Goal: Download file/media

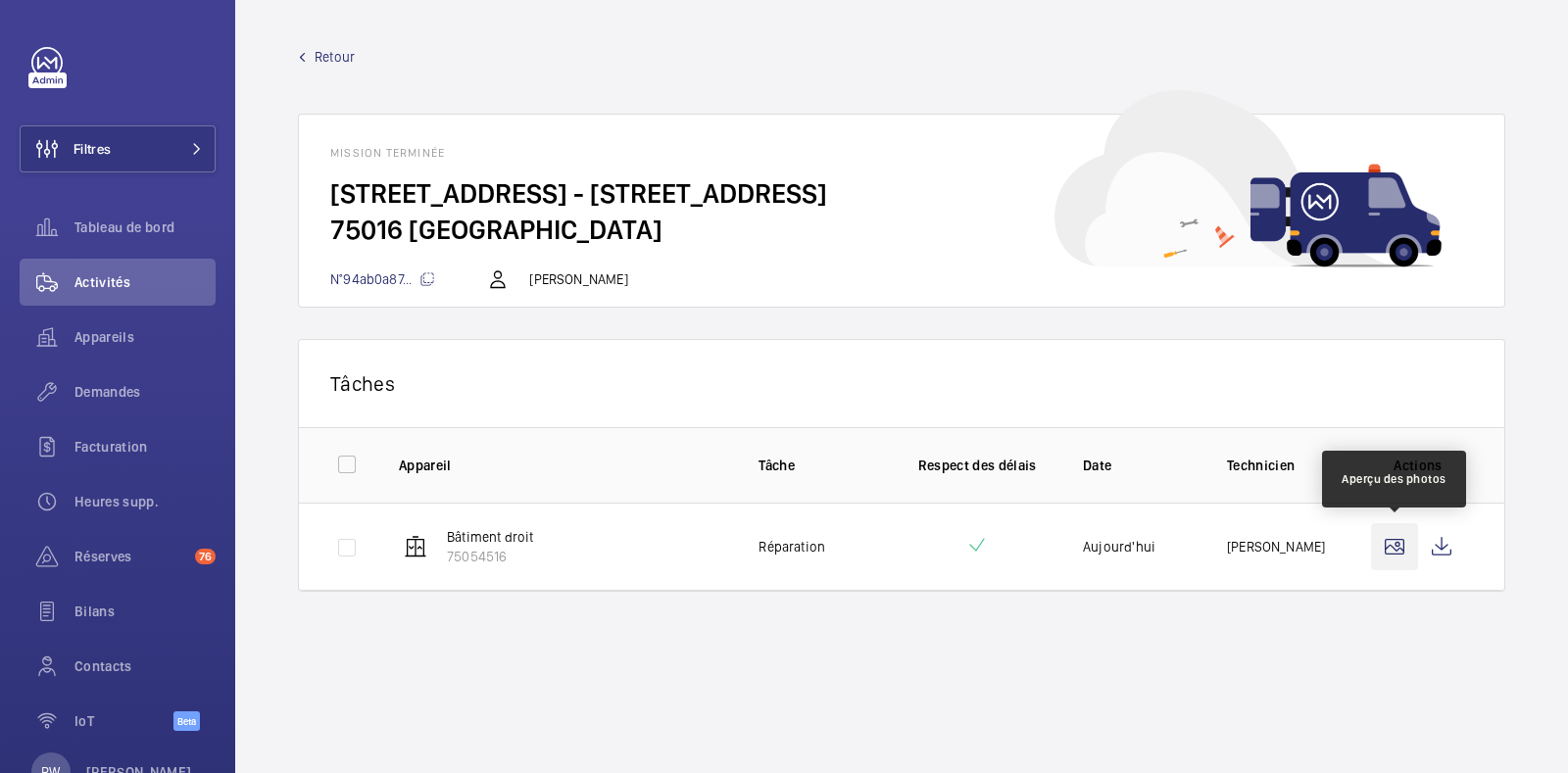
click at [1402, 548] on wm-front-icon-button at bounding box center [1394, 547] width 47 height 47
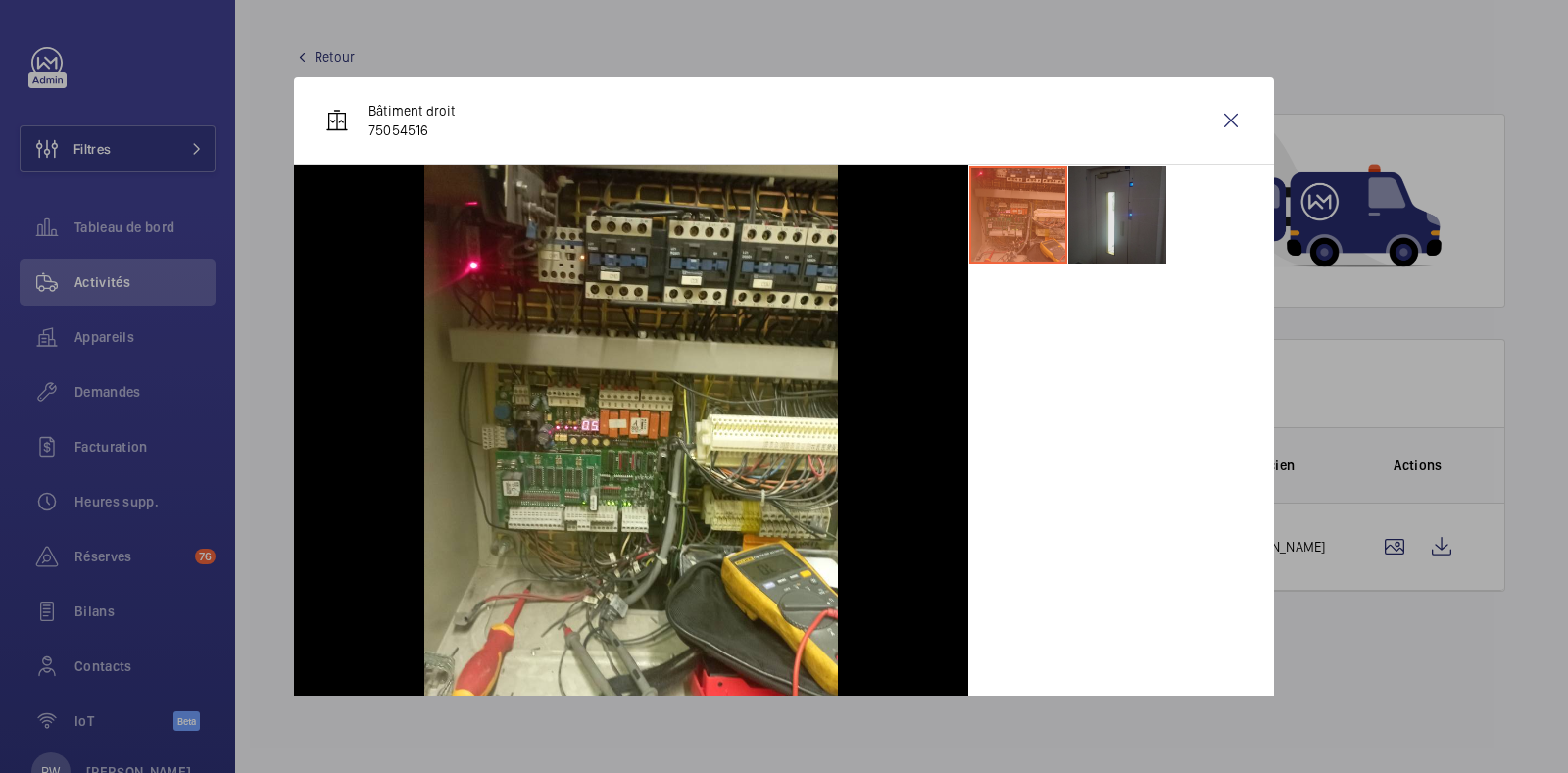
click at [1102, 219] on li at bounding box center [1117, 215] width 98 height 98
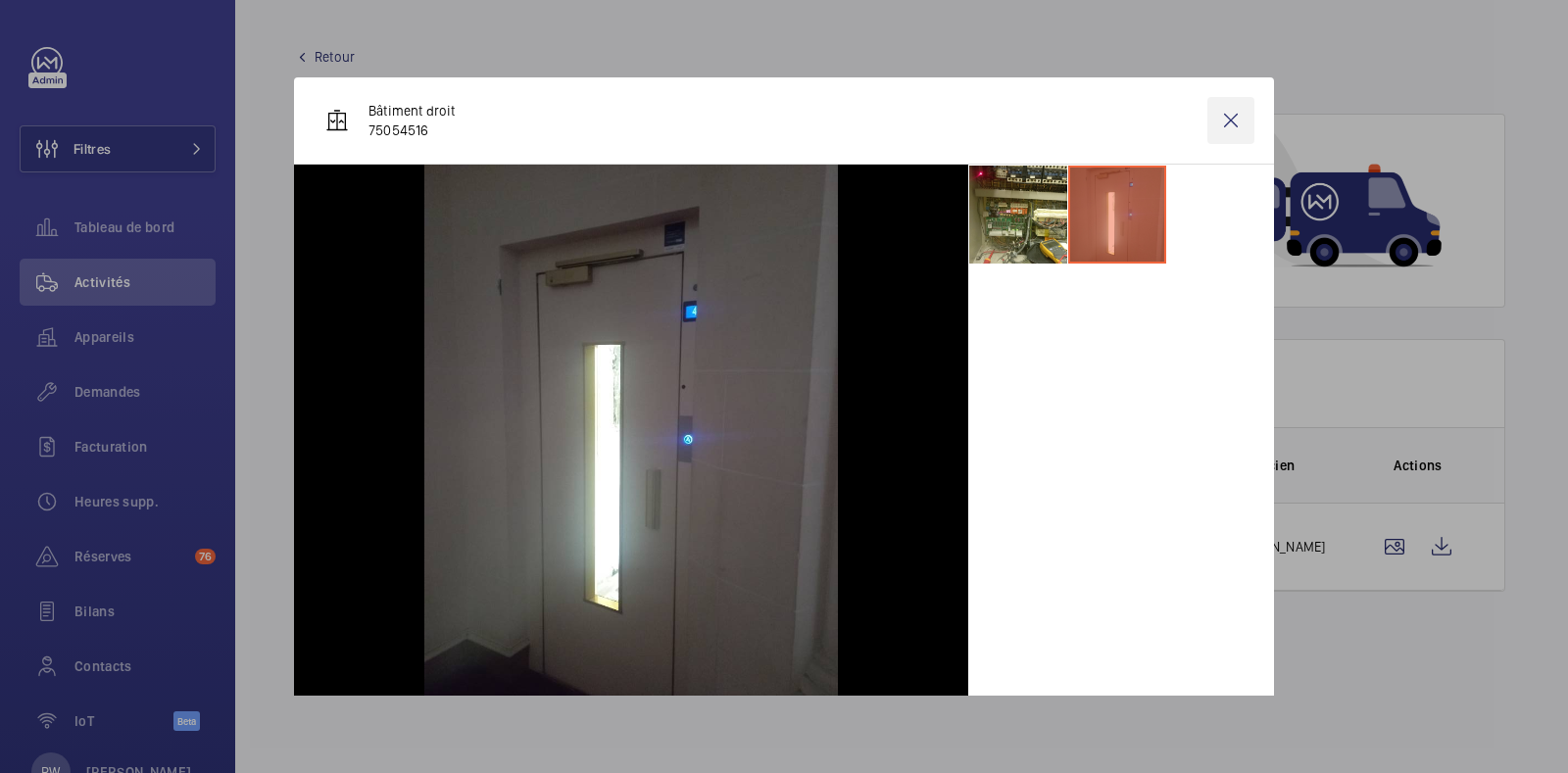
click at [1217, 108] on wm-front-icon-button at bounding box center [1230, 121] width 47 height 47
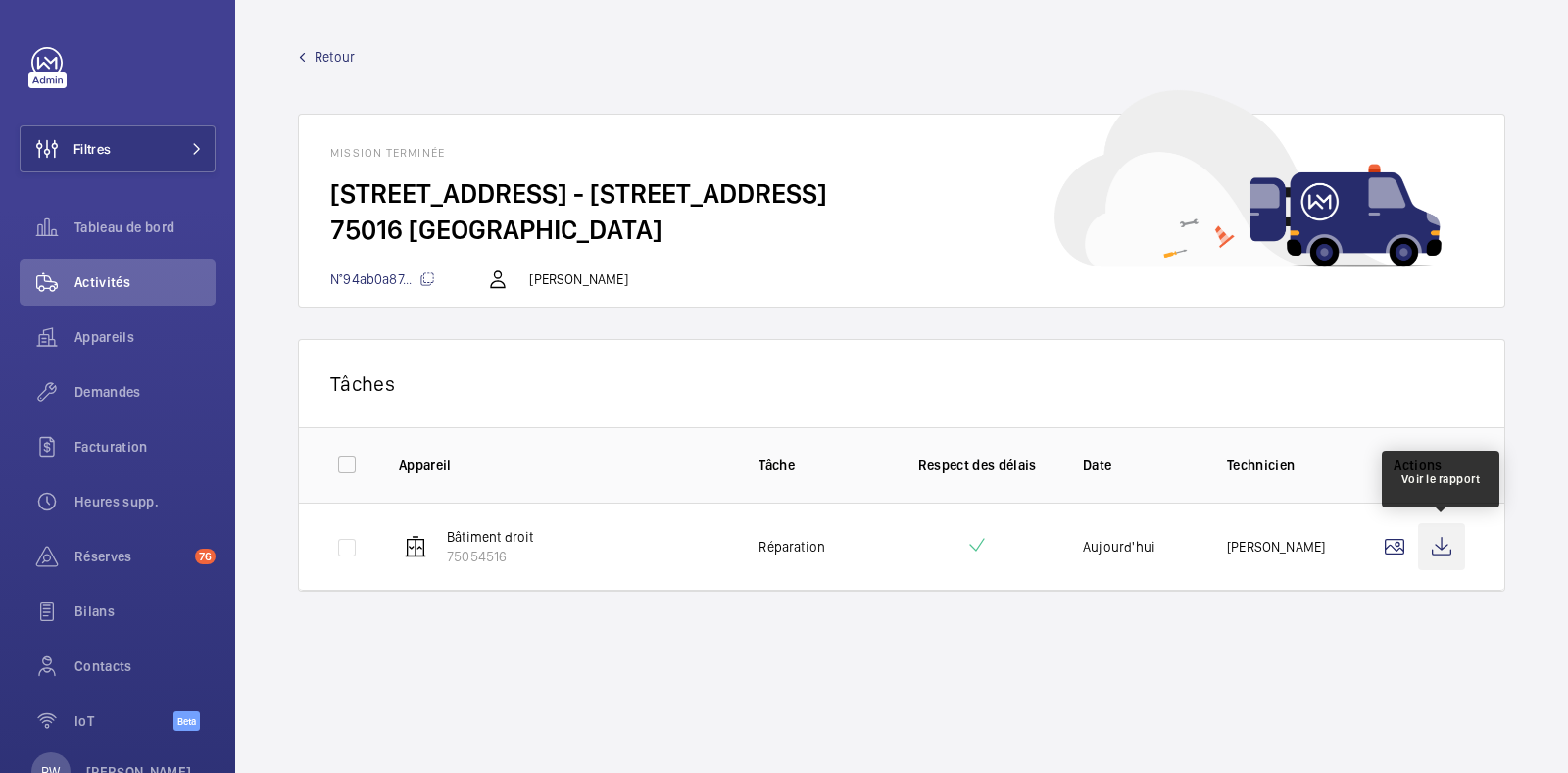
click at [1440, 543] on wm-front-icon-button at bounding box center [1441, 547] width 47 height 47
click at [172, 174] on div "Filtres Tableau de bord Activités Appareils Demandes Facturation Heures supp. R…" at bounding box center [118, 400] width 196 height 706
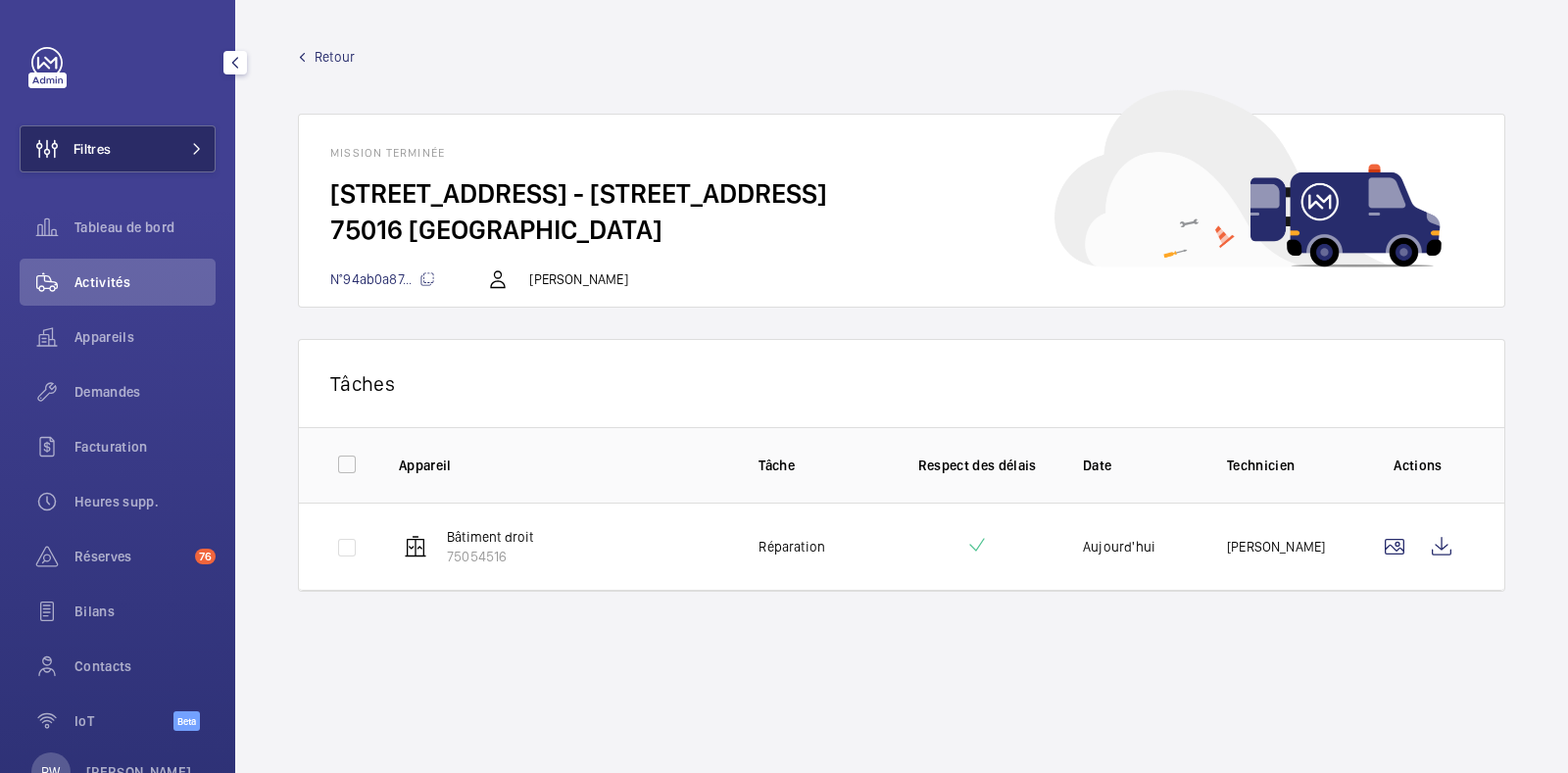
click at [198, 149] on button "Filtres" at bounding box center [118, 149] width 196 height 47
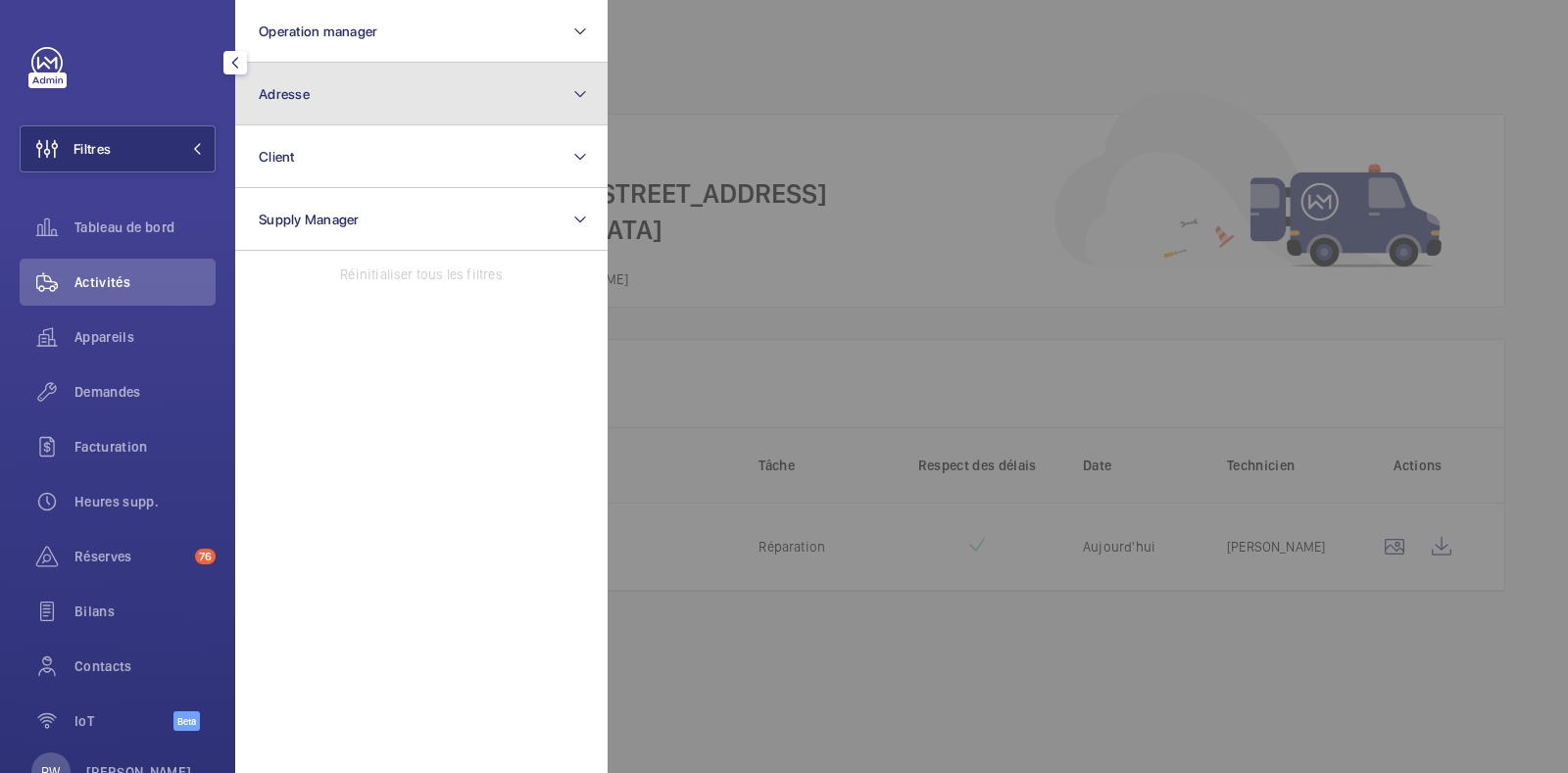
click at [286, 95] on span "Adresse" at bounding box center [284, 94] width 51 height 16
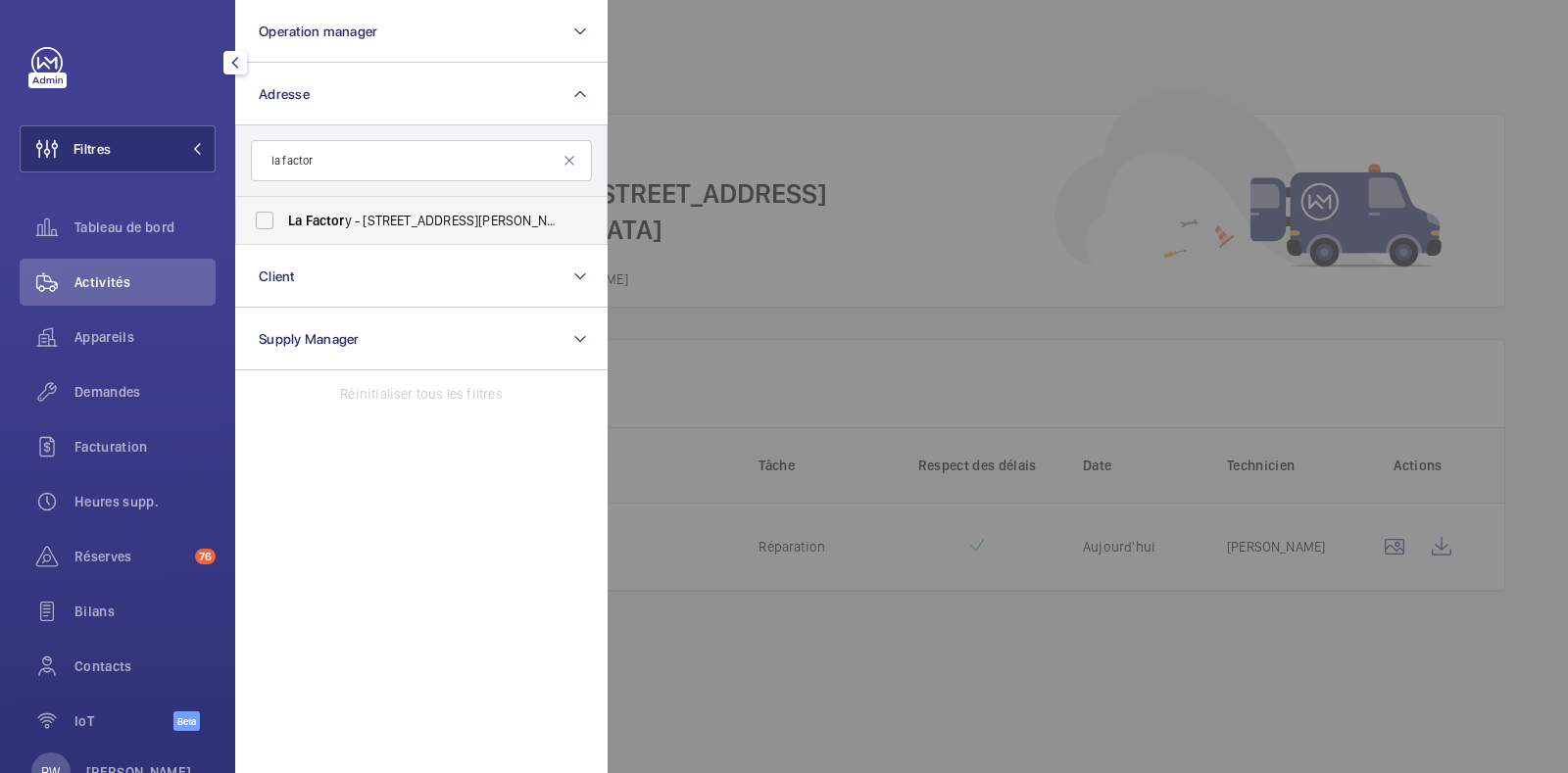
type input "la factor"
click at [259, 213] on label "La Factor y - 53, avenue Emile Zo la , 92100 BOULOGNE-BIL LA NCOURT, BOULOGNE-B…" at bounding box center [406, 221] width 341 height 47
click at [259, 213] on input "La Factor y - 53, avenue Emile Zo la , 92100 BOULOGNE-BIL LA NCOURT, BOULOGNE-B…" at bounding box center [264, 221] width 39 height 39
checkbox input "true"
click at [720, 102] on div at bounding box center [1391, 386] width 1568 height 773
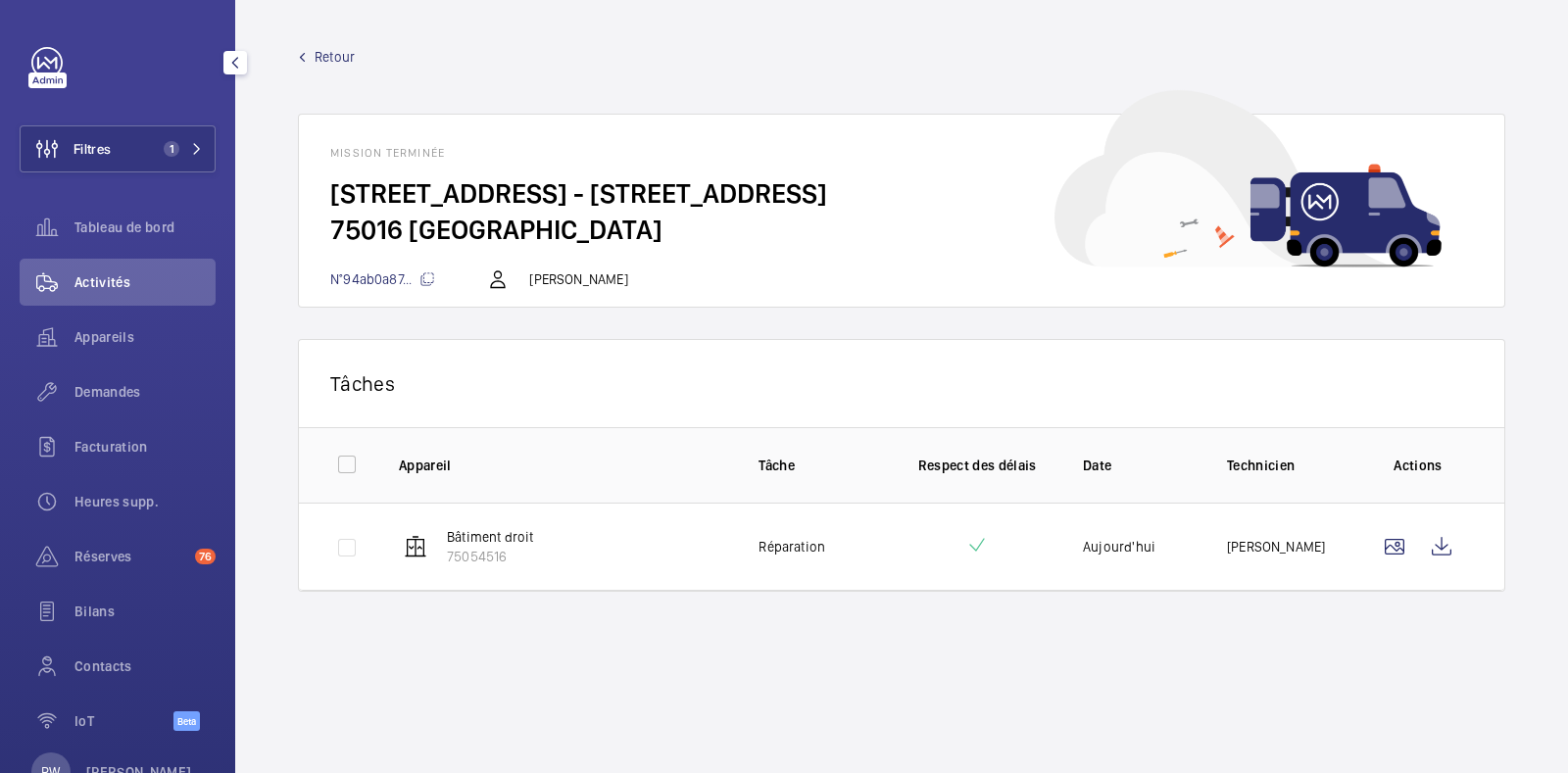
click at [113, 290] on span "Activités" at bounding box center [145, 282] width 141 height 20
click at [176, 236] on span "Tableau de bord" at bounding box center [145, 228] width 141 height 20
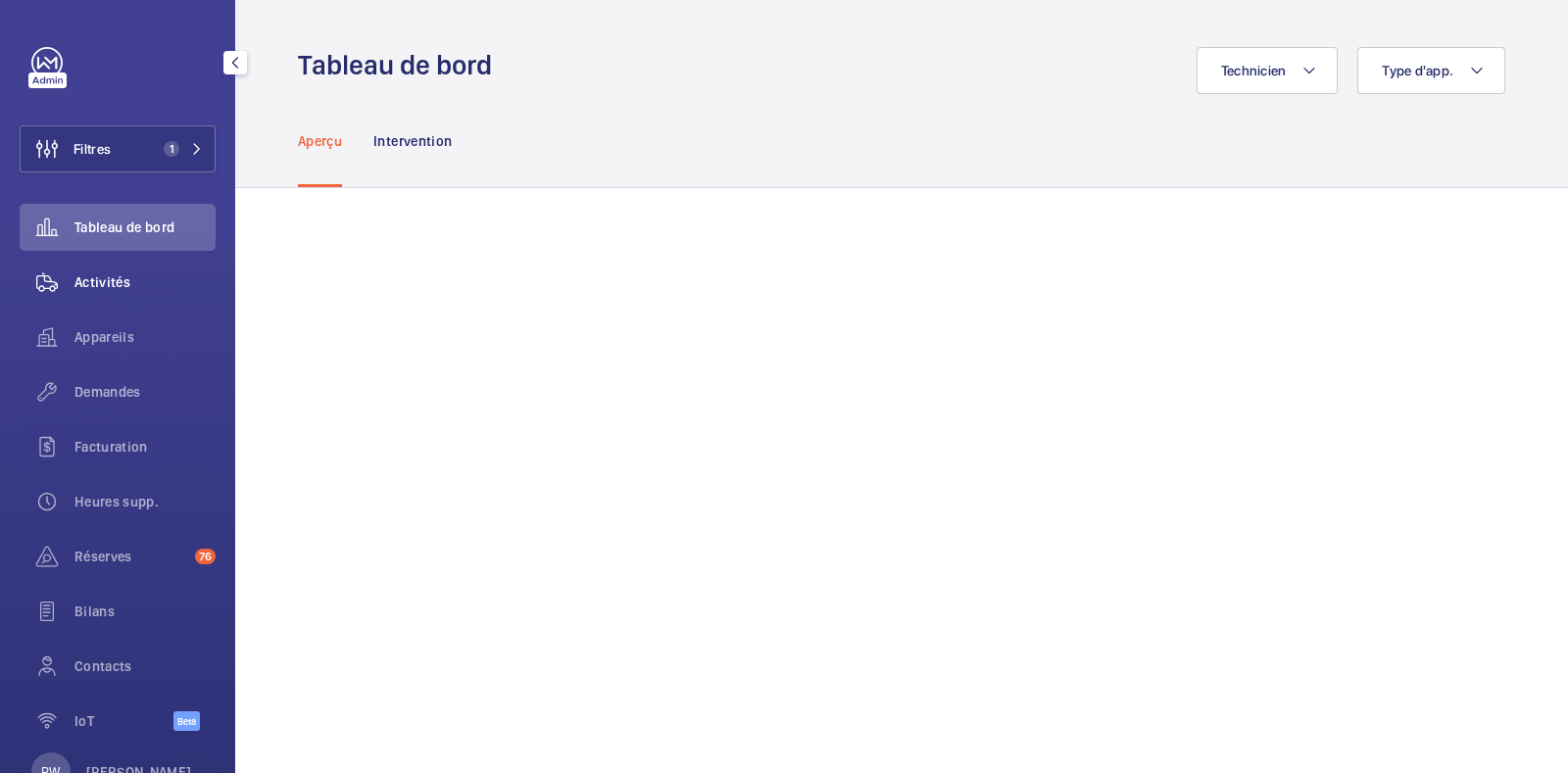
click at [118, 276] on span "Activités" at bounding box center [145, 282] width 141 height 20
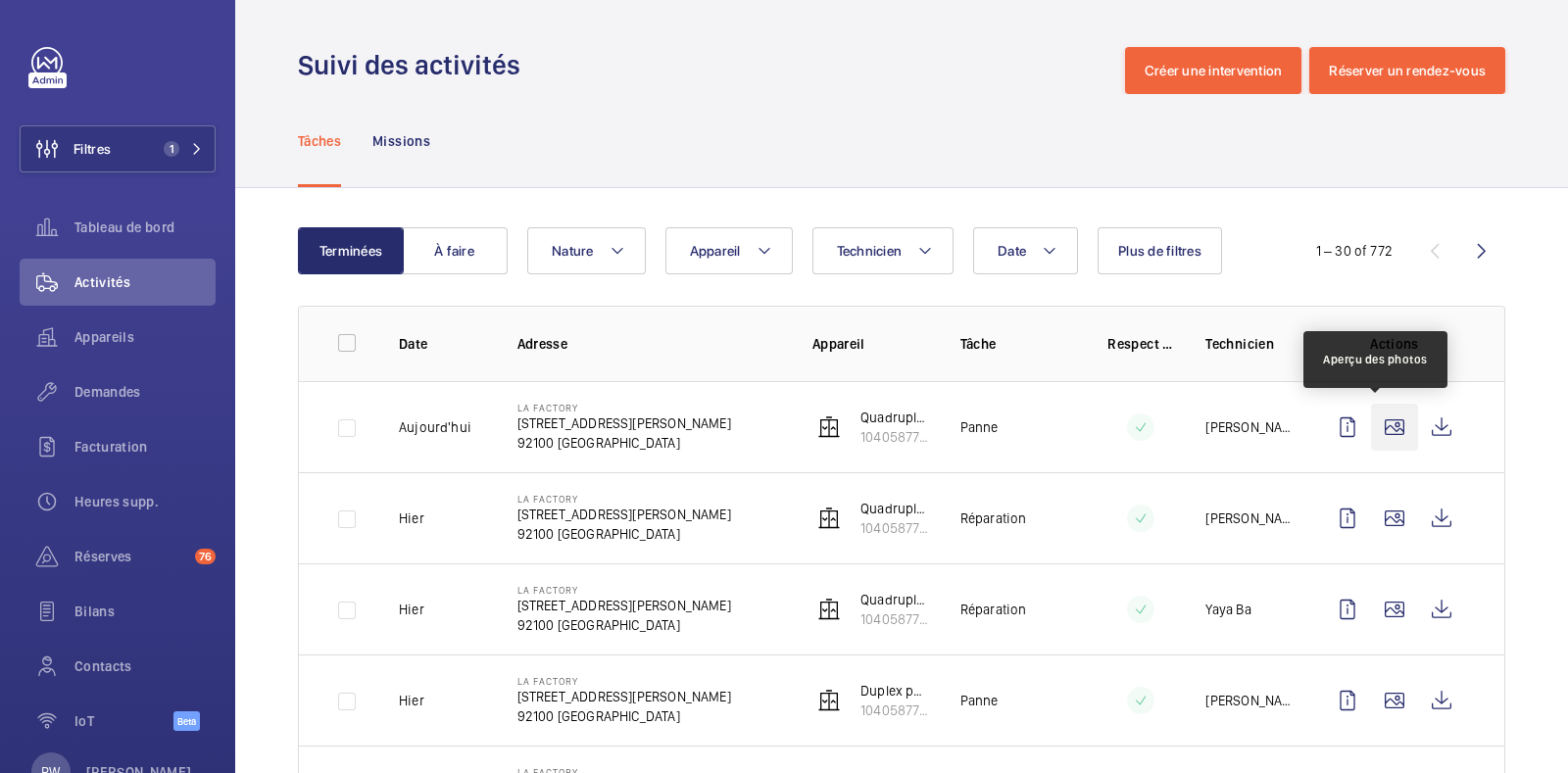
click at [1381, 427] on wm-front-icon-button at bounding box center [1394, 427] width 47 height 47
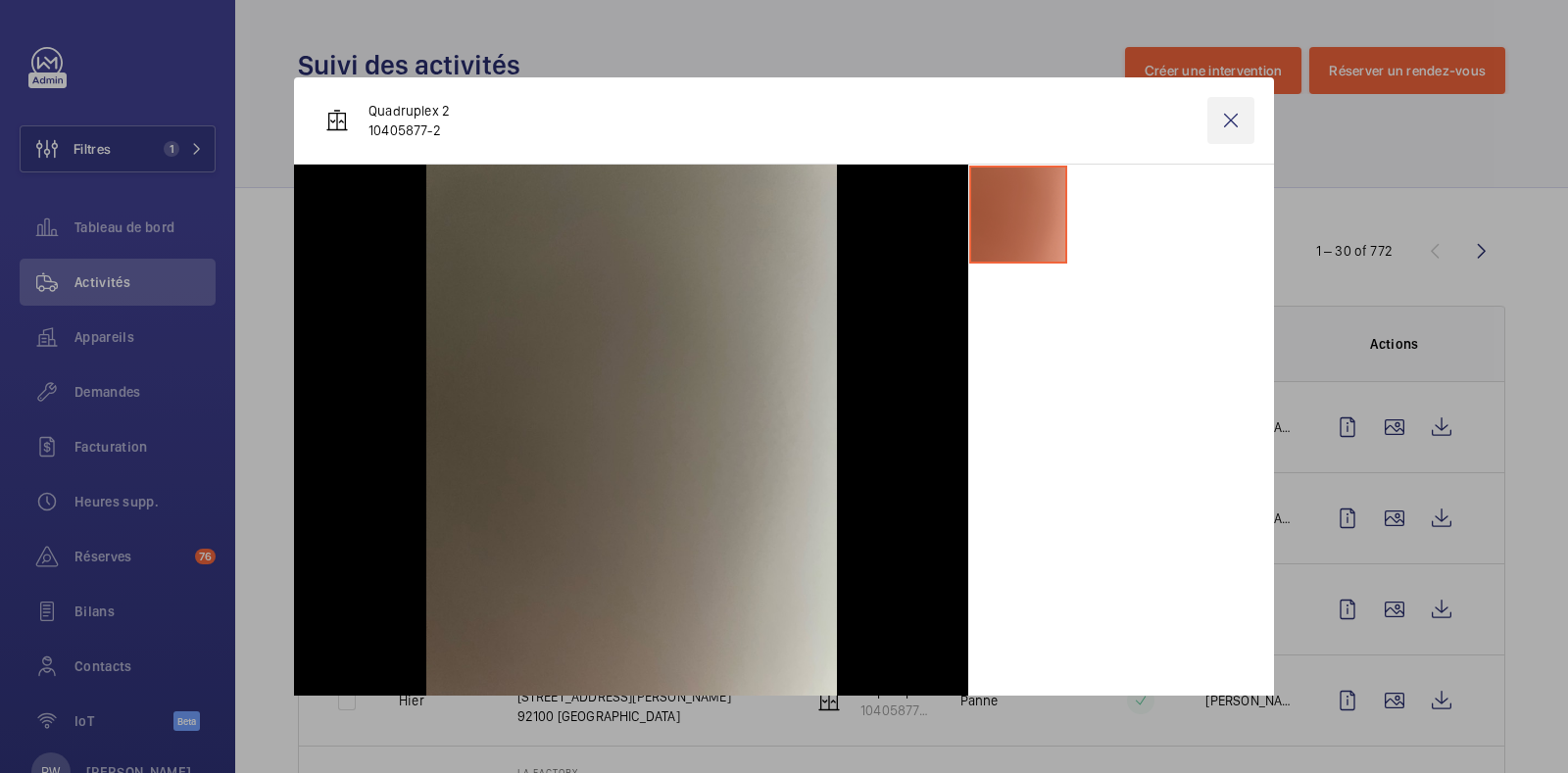
click at [1207, 124] on wm-front-icon-button at bounding box center [1230, 121] width 47 height 47
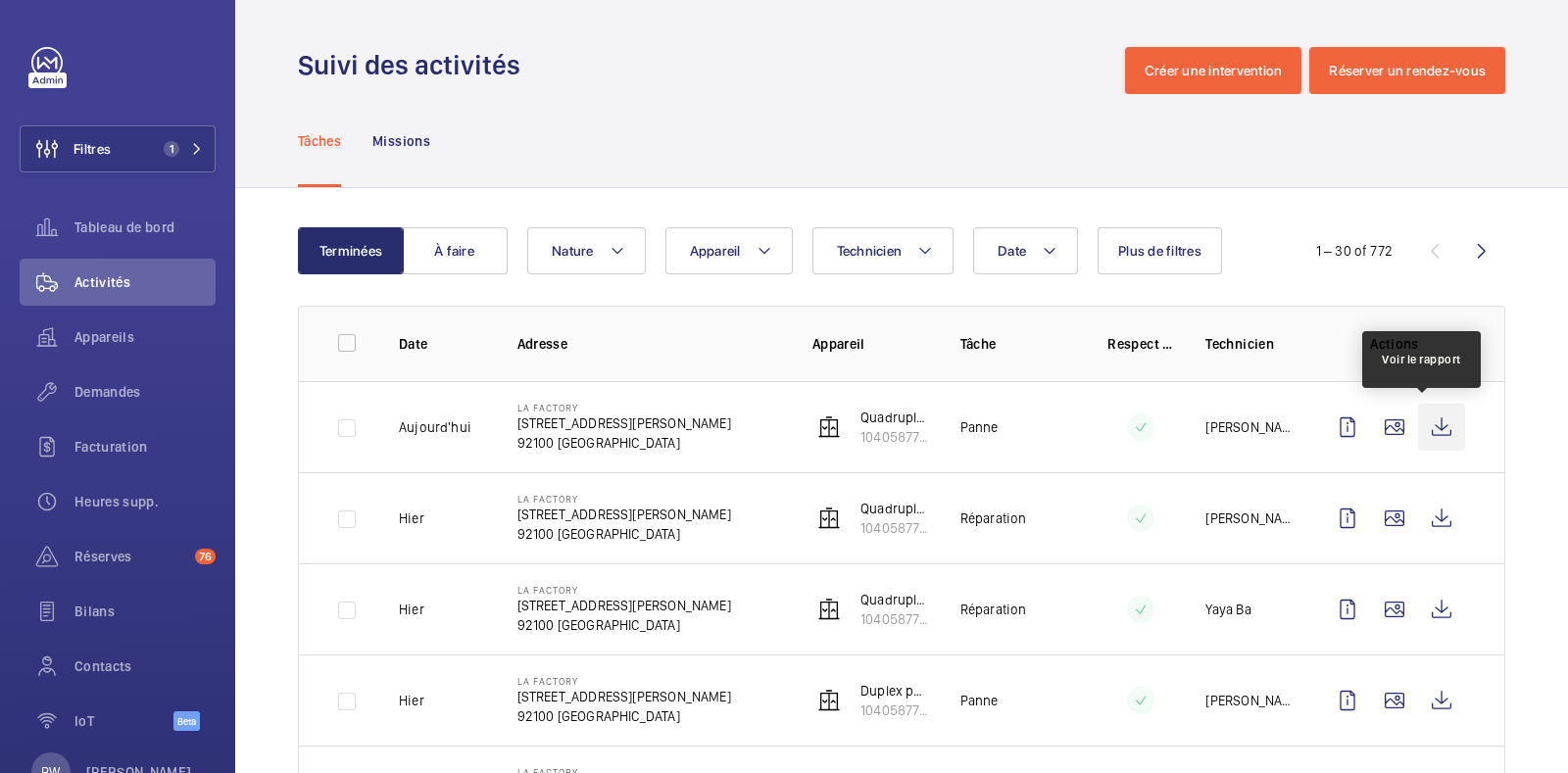
click at [1418, 428] on wm-front-icon-button at bounding box center [1441, 427] width 47 height 47
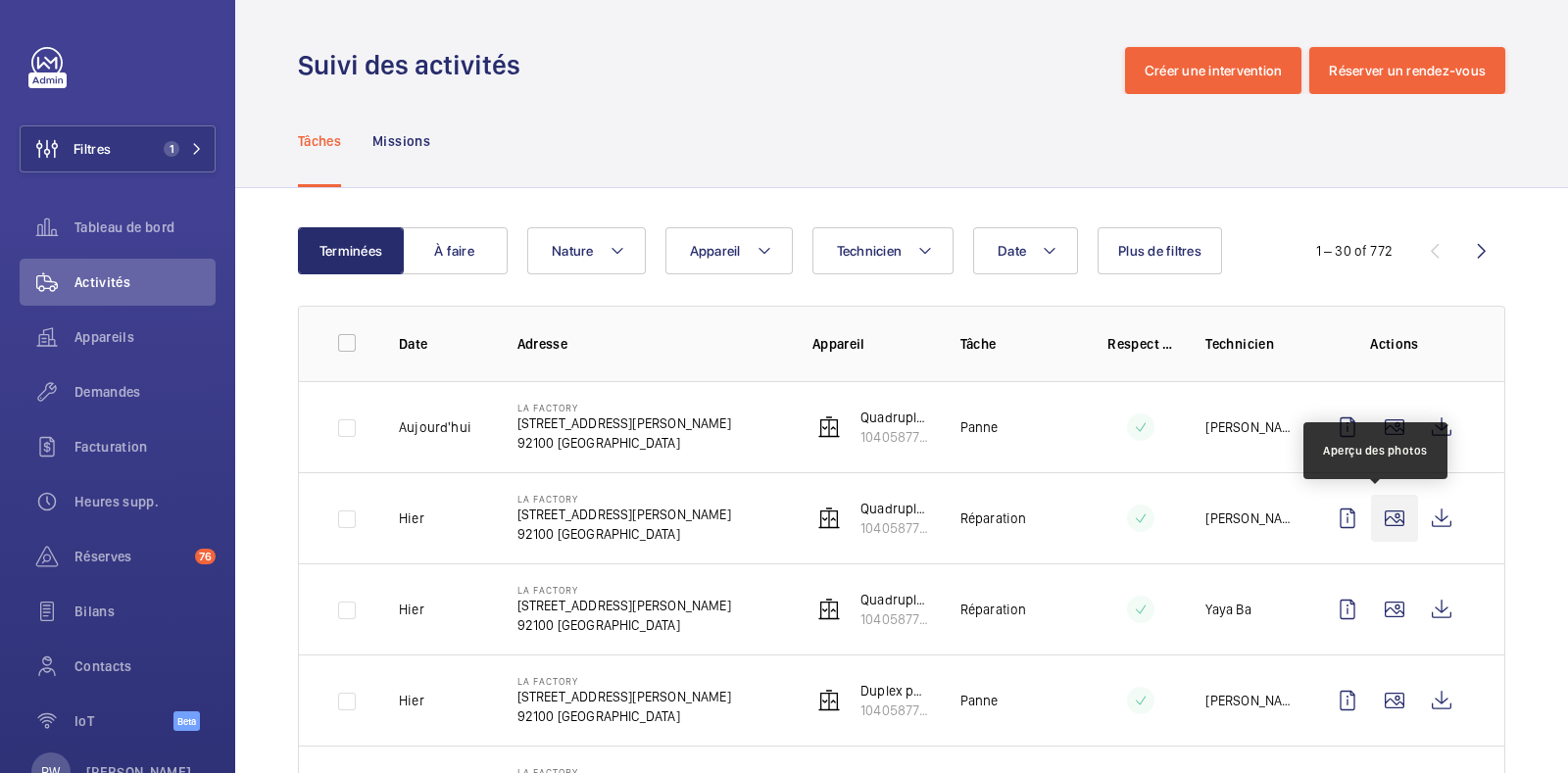
click at [1377, 522] on wm-front-icon-button at bounding box center [1394, 519] width 47 height 47
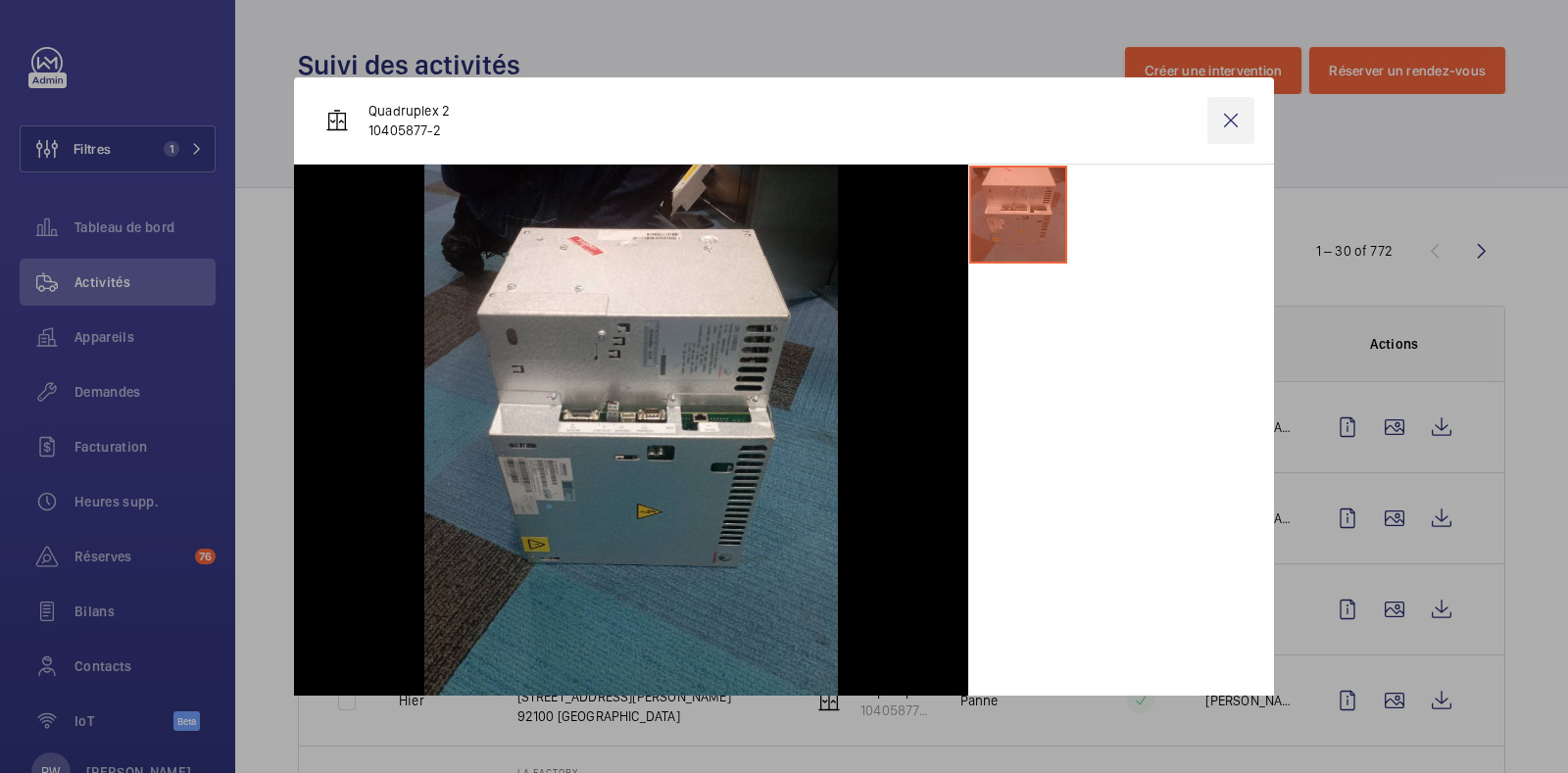
click at [1217, 115] on wm-front-icon-button at bounding box center [1230, 121] width 47 height 47
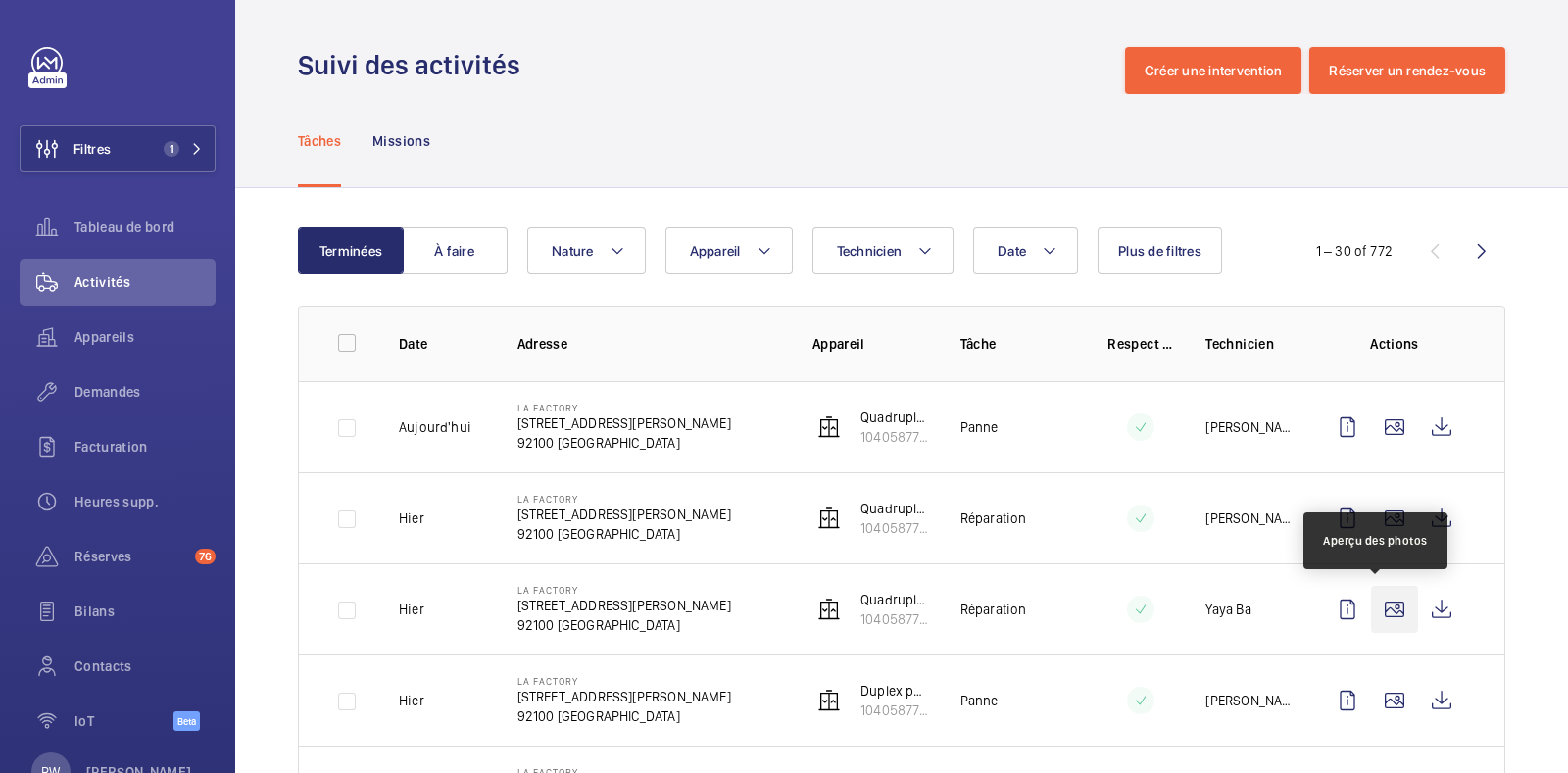
click at [1377, 606] on wm-front-icon-button at bounding box center [1394, 610] width 47 height 47
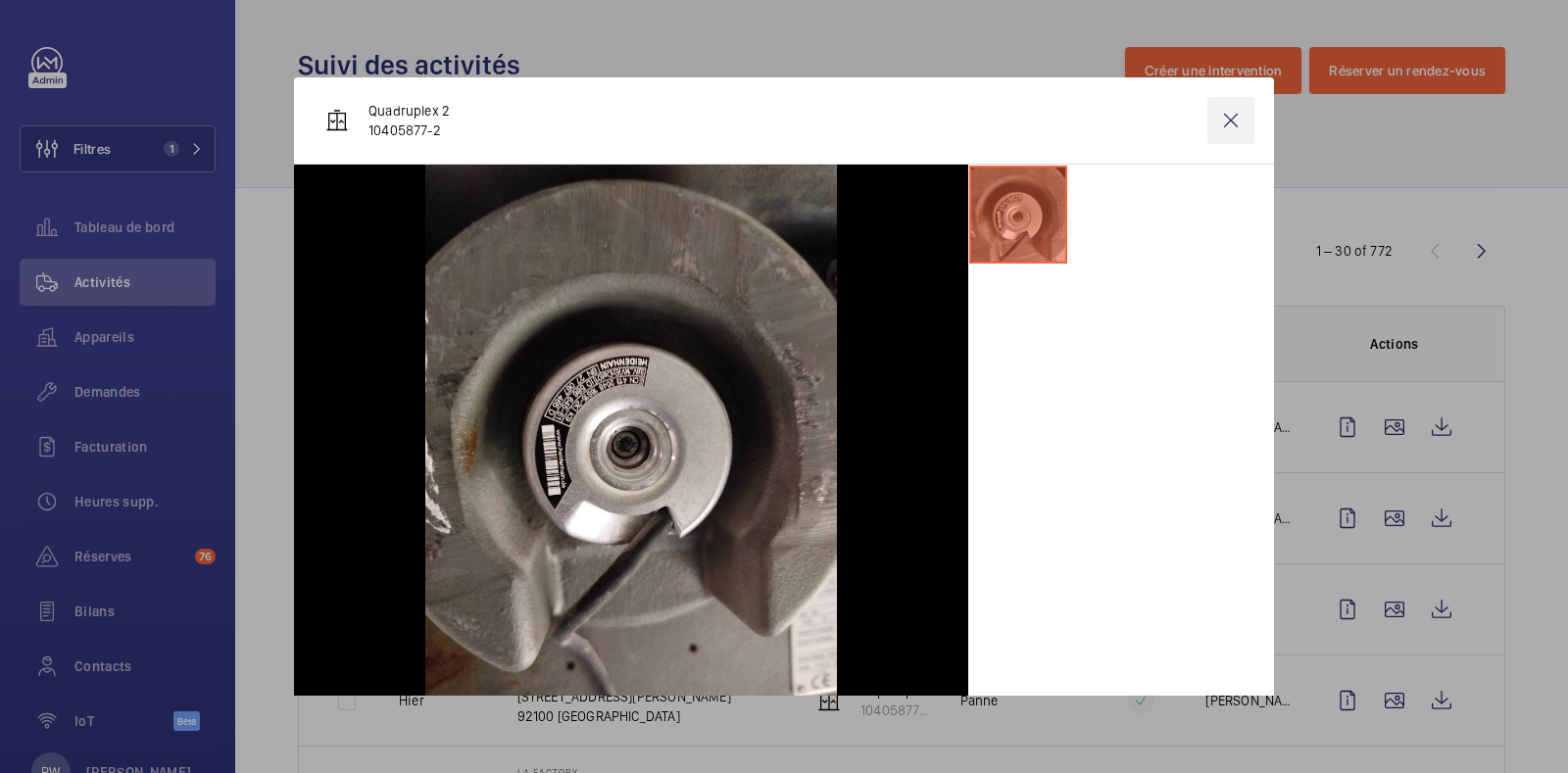
click at [1210, 119] on wm-front-icon-button at bounding box center [1230, 121] width 47 height 47
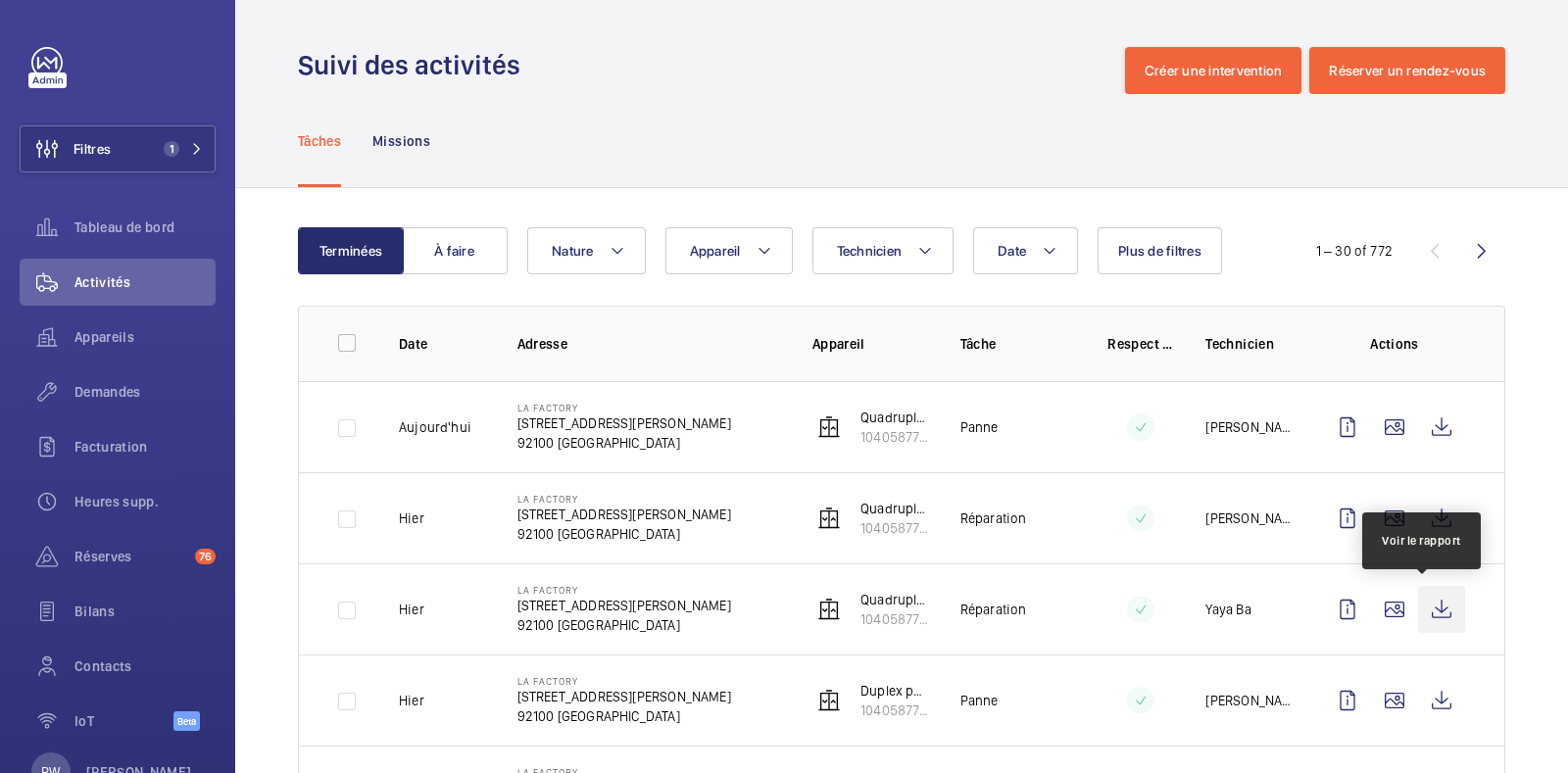
click at [1429, 601] on wm-front-icon-button at bounding box center [1441, 610] width 47 height 47
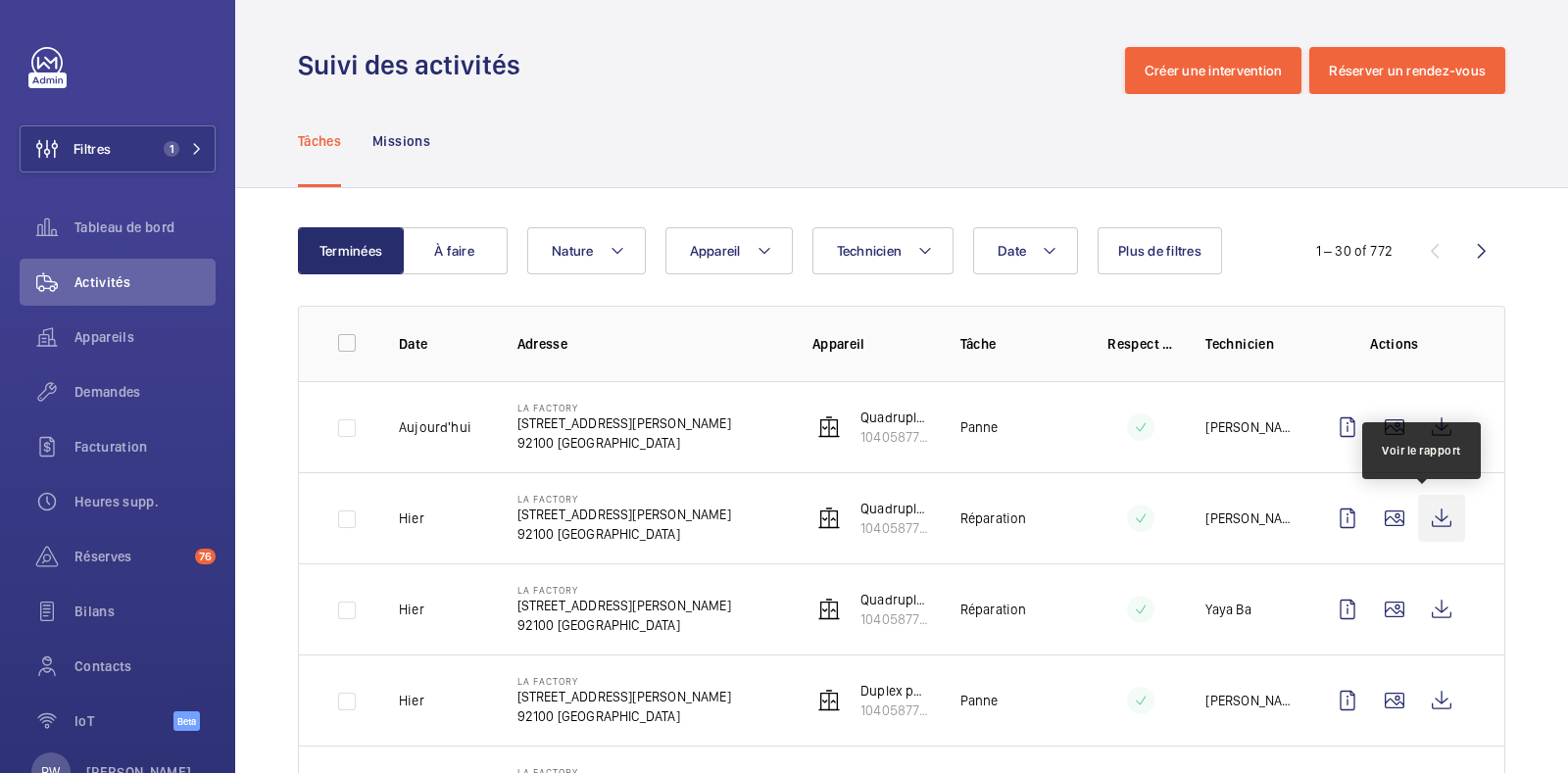
click at [1425, 519] on wm-front-icon-button at bounding box center [1441, 519] width 47 height 47
